Goal: Information Seeking & Learning: Learn about a topic

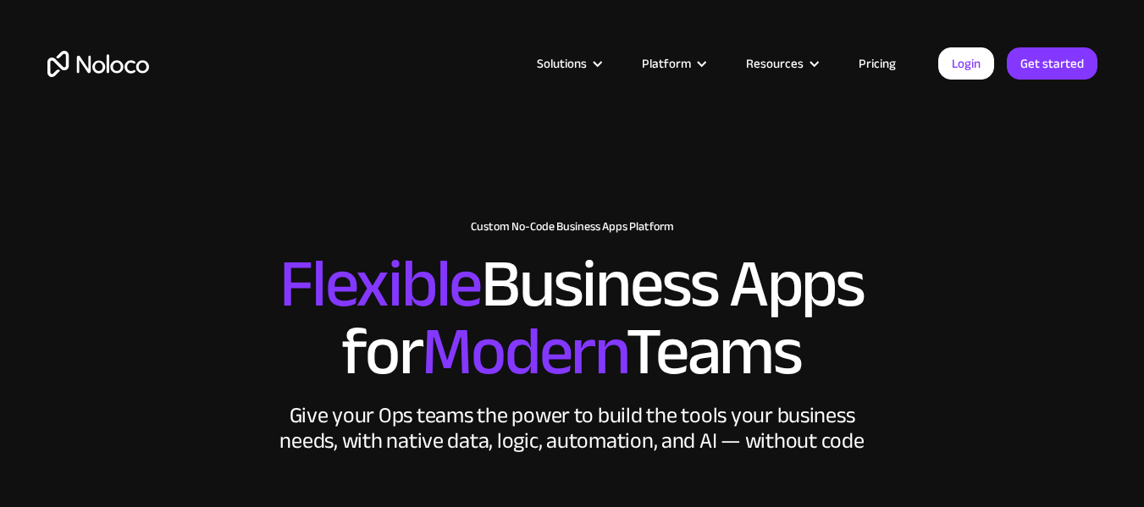
click at [887, 56] on link "Pricing" at bounding box center [877, 63] width 80 height 22
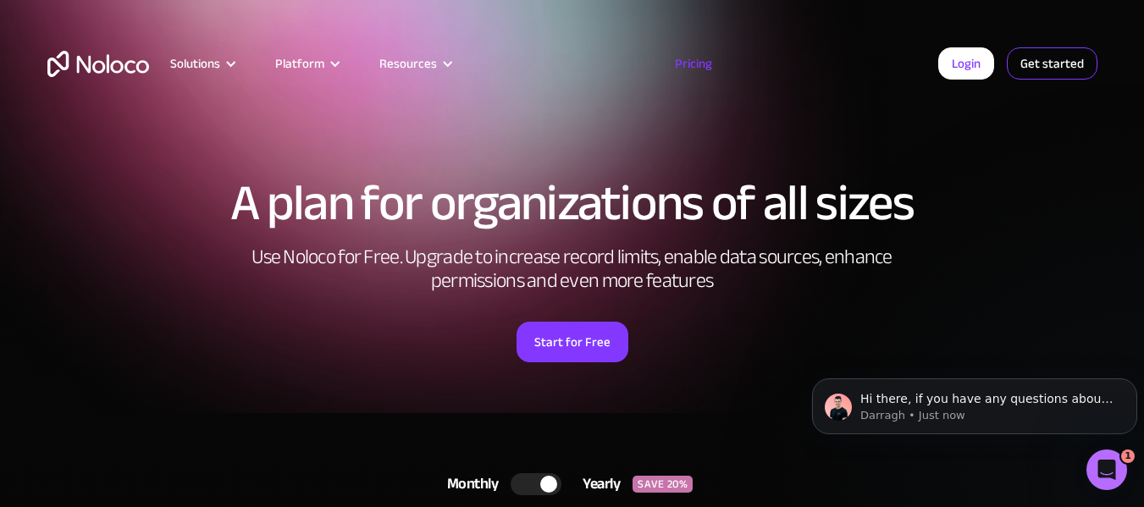
click at [1037, 62] on link "Get started" at bounding box center [1051, 63] width 91 height 32
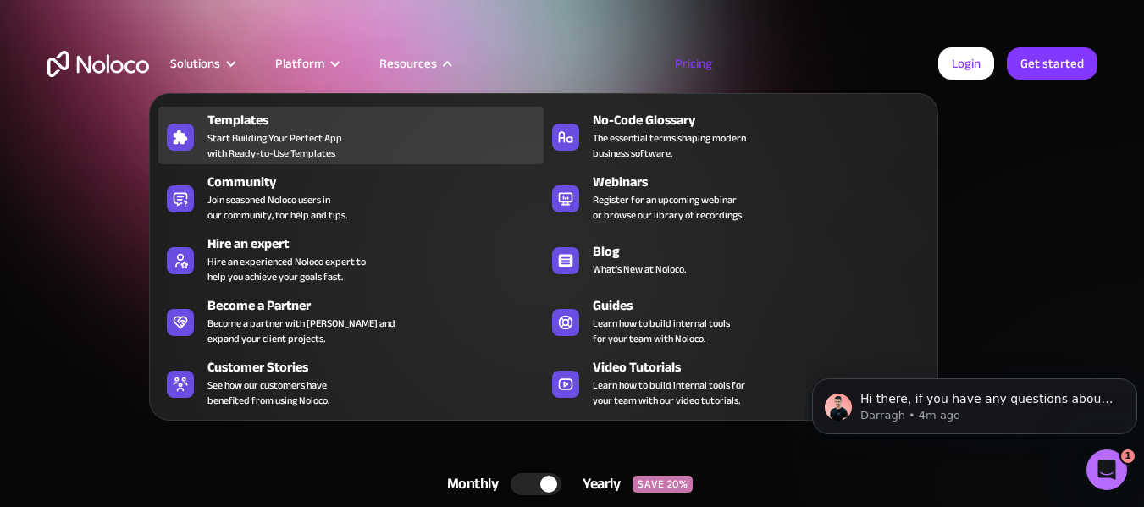
click at [328, 126] on div "Templates" at bounding box center [379, 120] width 344 height 20
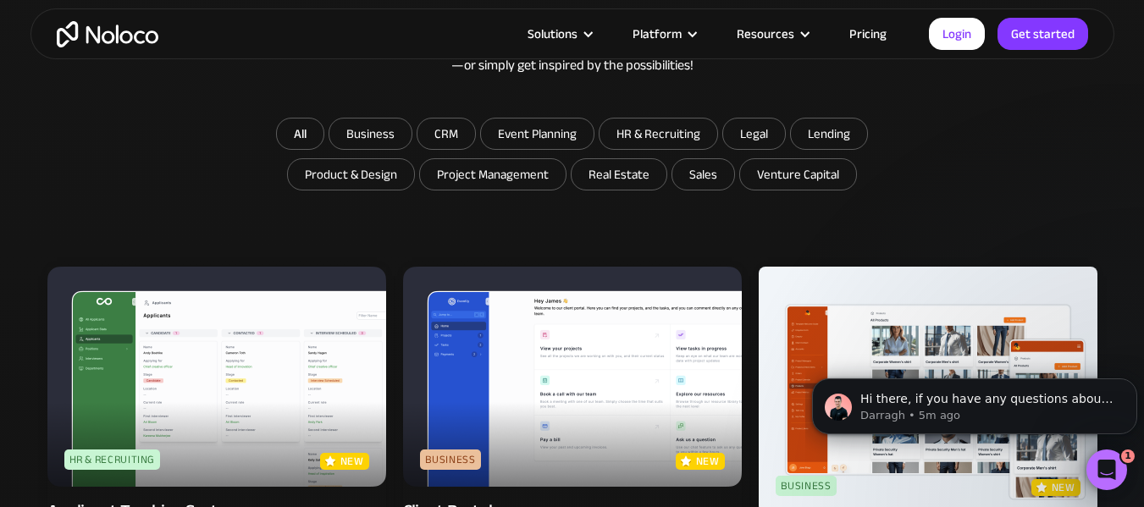
scroll to position [931, 0]
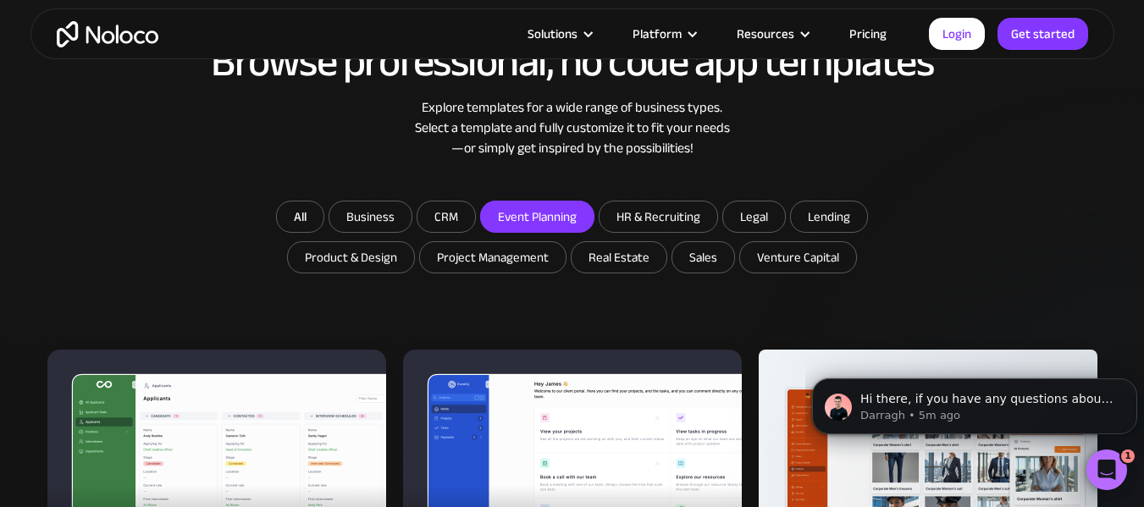
click at [542, 216] on input "Event Planning" at bounding box center [537, 216] width 113 height 30
checkbox input "true"
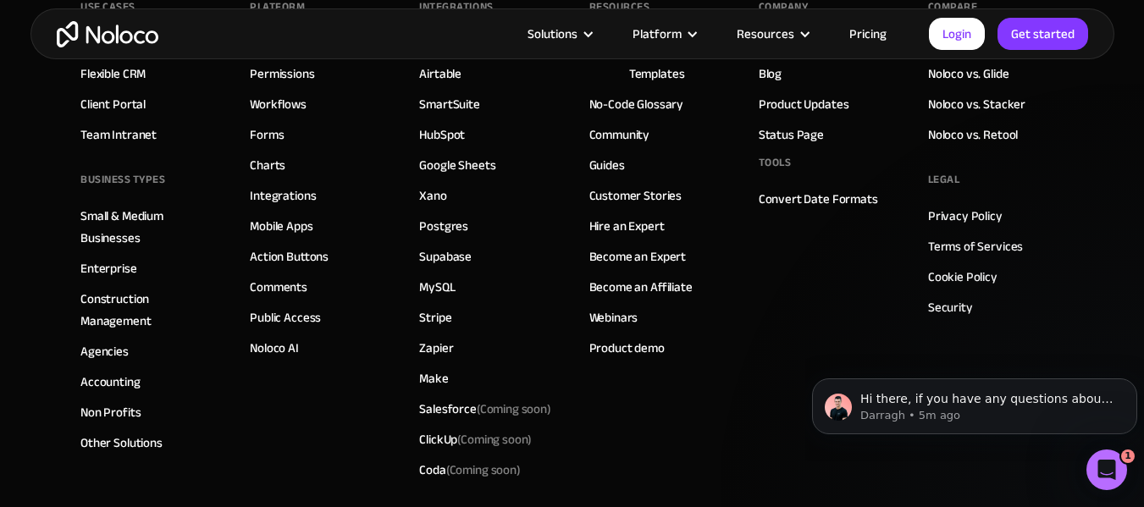
scroll to position [2385, 0]
